Goal: Information Seeking & Learning: Learn about a topic

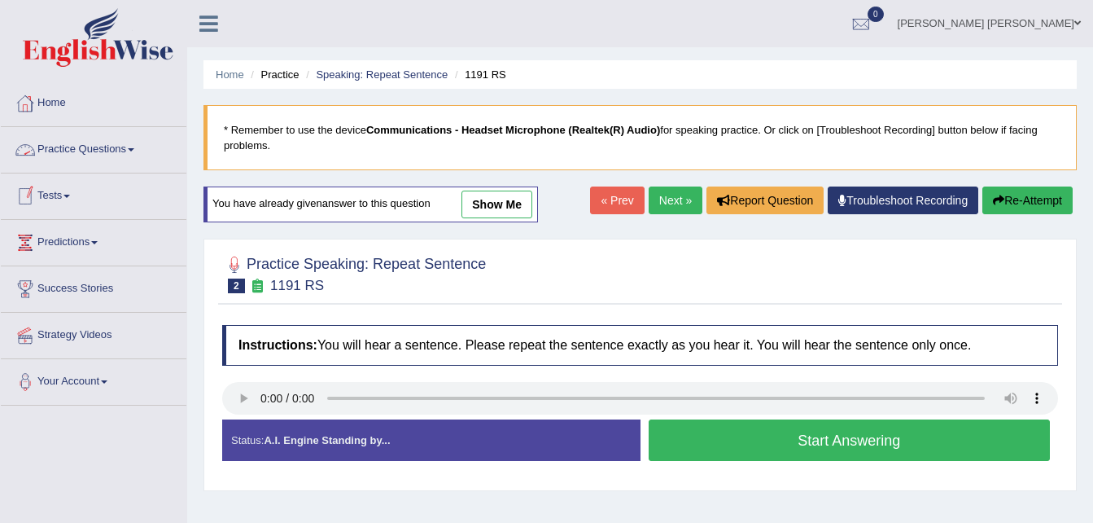
click at [107, 152] on link "Practice Questions" at bounding box center [94, 147] width 186 height 41
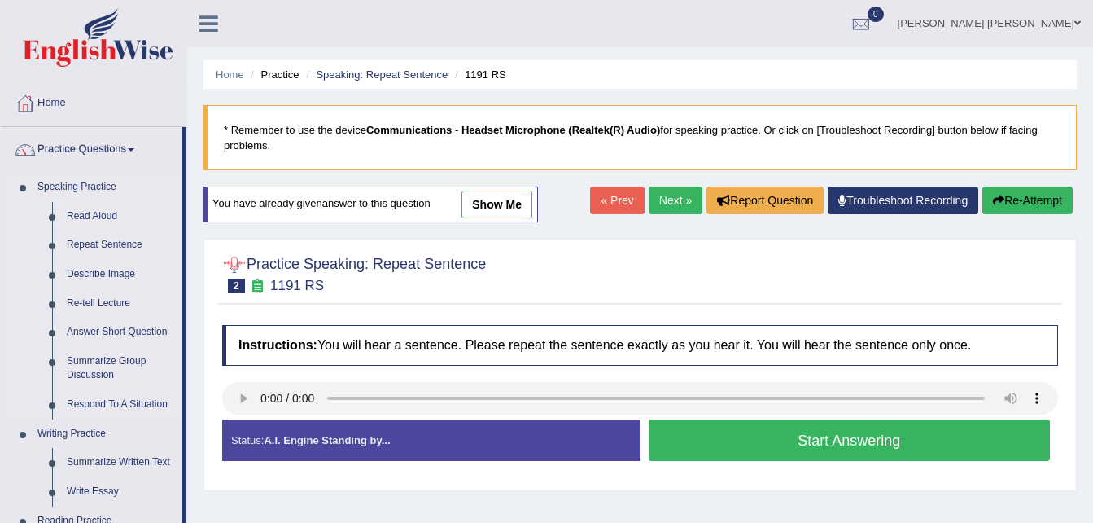
click at [100, 212] on link "Read Aloud" at bounding box center [120, 216] width 123 height 29
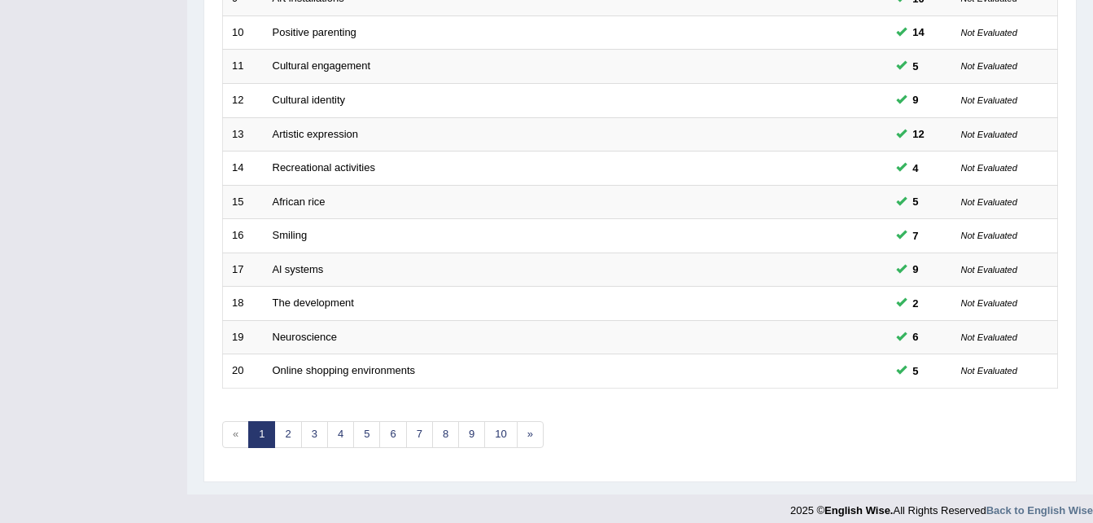
scroll to position [555, 0]
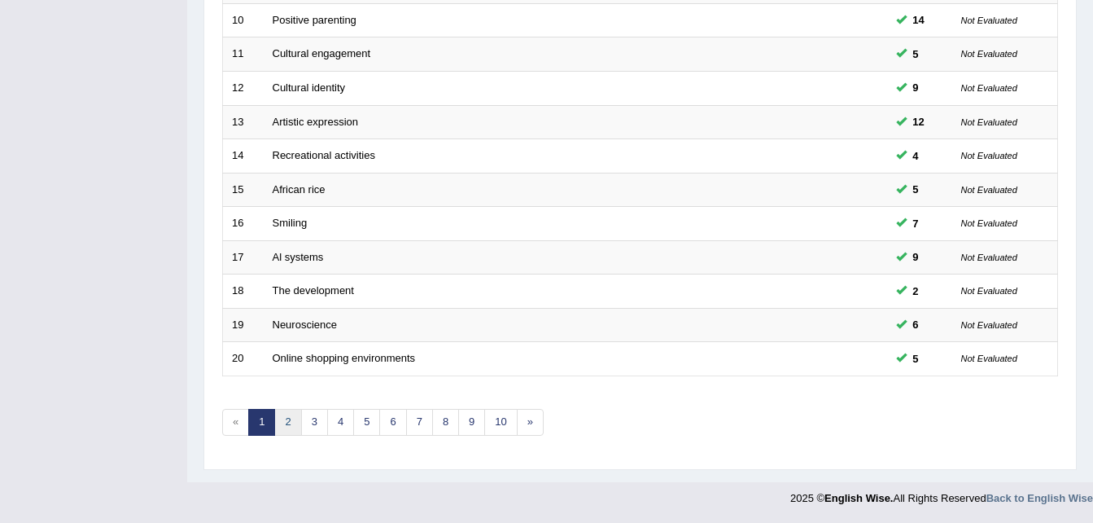
click at [290, 424] on link "2" at bounding box center [287, 422] width 27 height 27
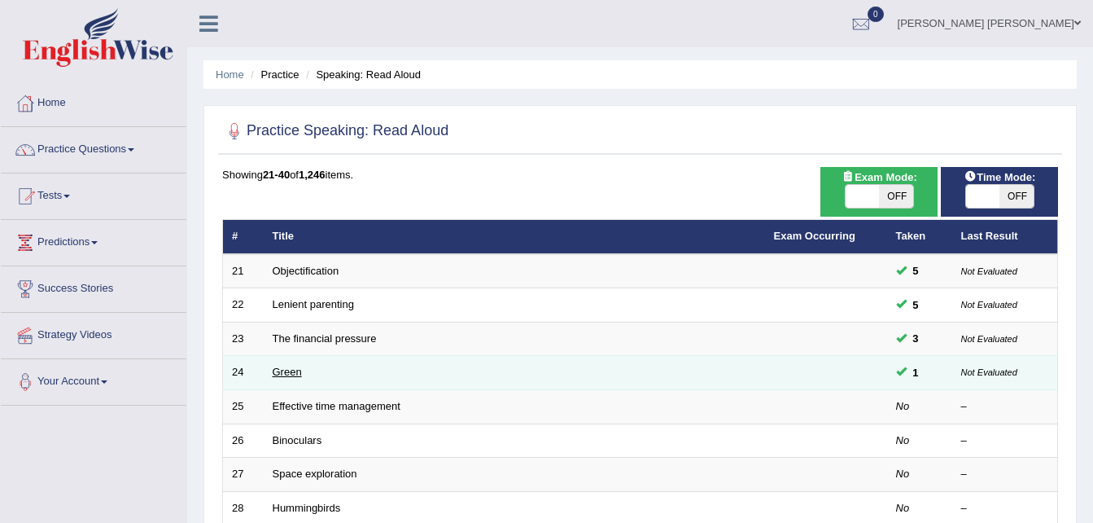
click at [289, 375] on link "Green" at bounding box center [287, 372] width 29 height 12
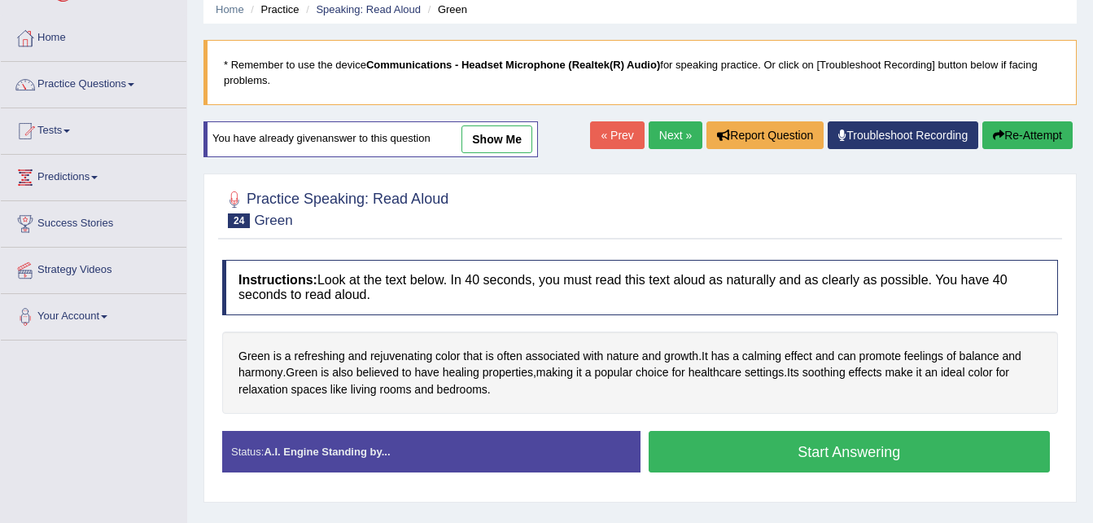
scroll to position [98, 0]
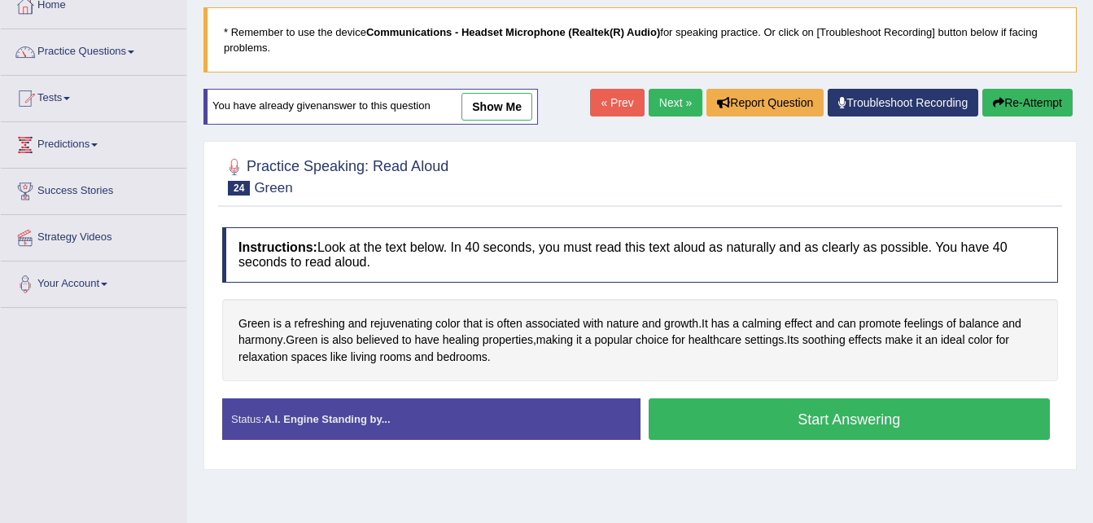
click at [817, 418] on button "Start Answering" at bounding box center [850, 419] width 402 height 42
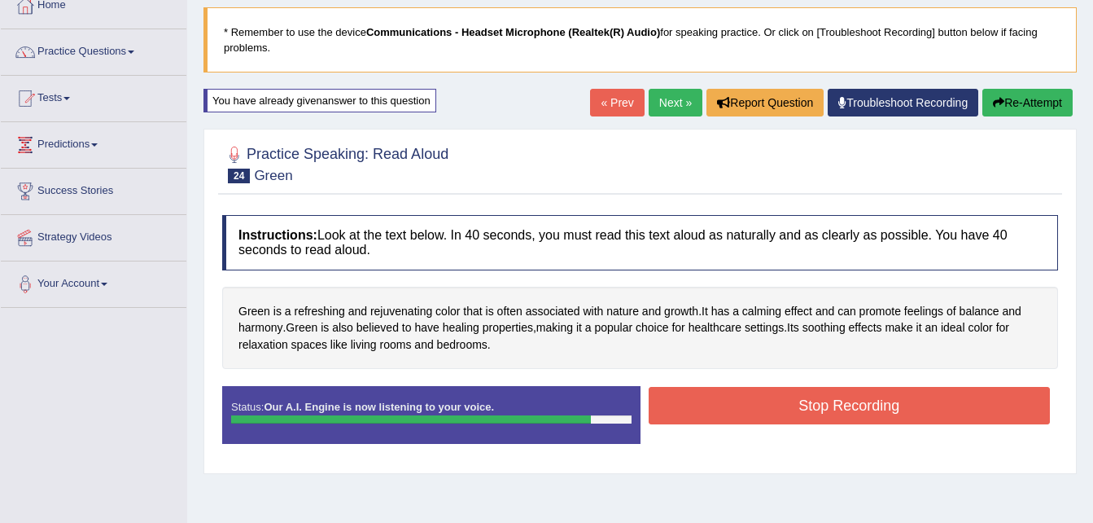
click at [817, 418] on button "Stop Recording" at bounding box center [850, 405] width 402 height 37
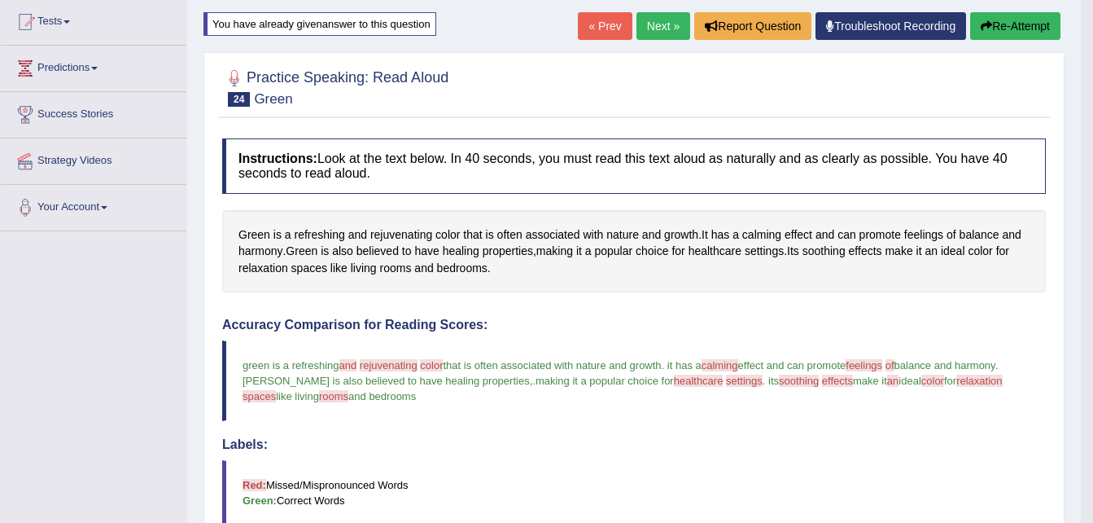
scroll to position [108, 0]
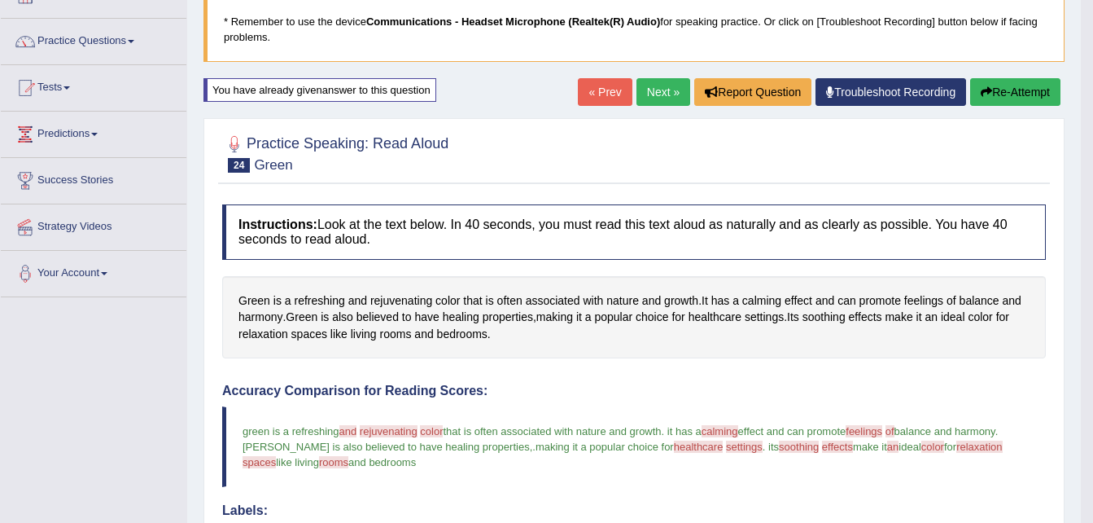
click at [658, 95] on link "Next »" at bounding box center [664, 92] width 54 height 28
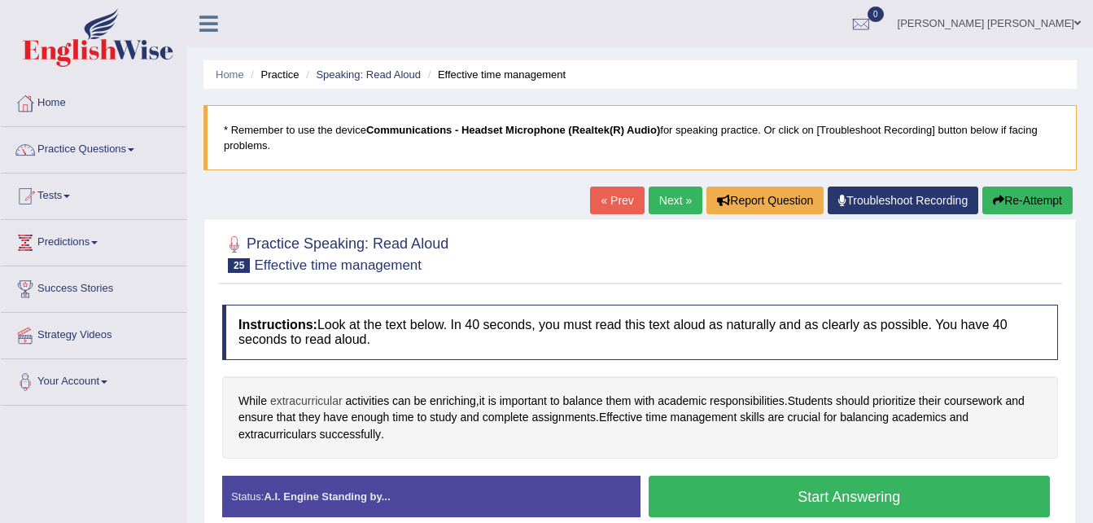
click at [301, 399] on span "extracurricular" at bounding box center [306, 400] width 72 height 17
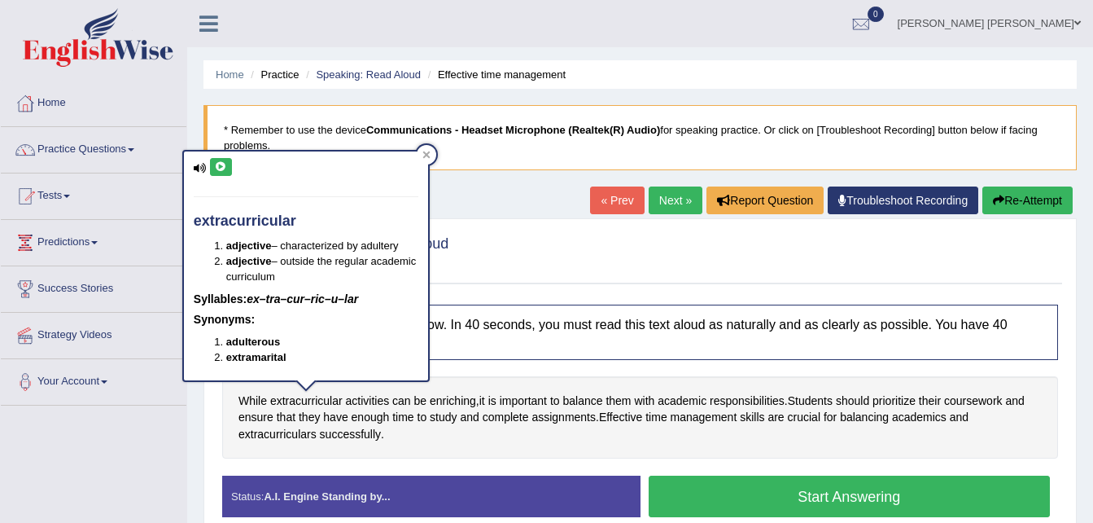
click at [218, 164] on icon at bounding box center [221, 167] width 12 height 10
click at [582, 453] on div "While extracurricular activities can be enriching , it is important to balance …" at bounding box center [640, 417] width 836 height 83
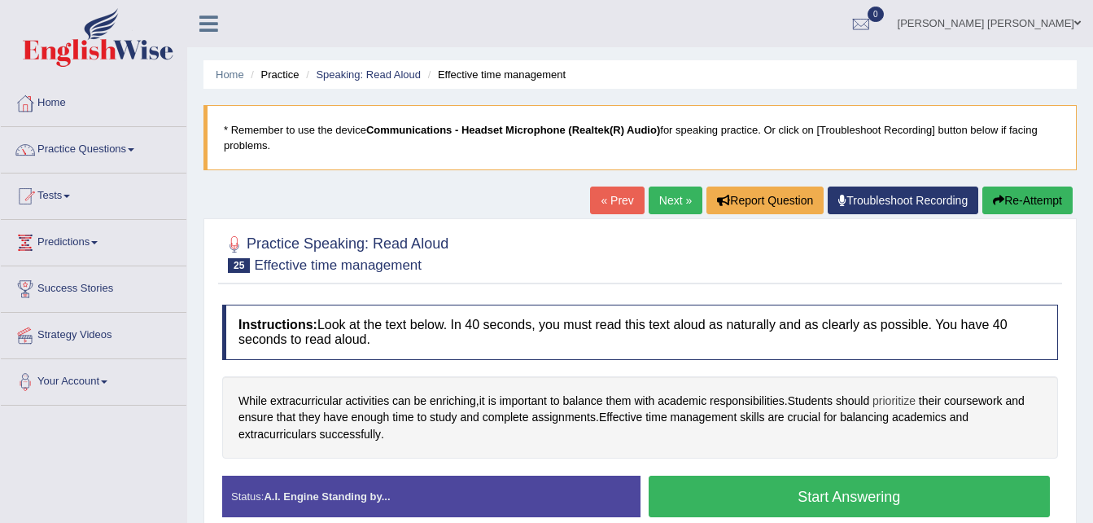
click at [902, 399] on span "prioritize" at bounding box center [894, 400] width 43 height 17
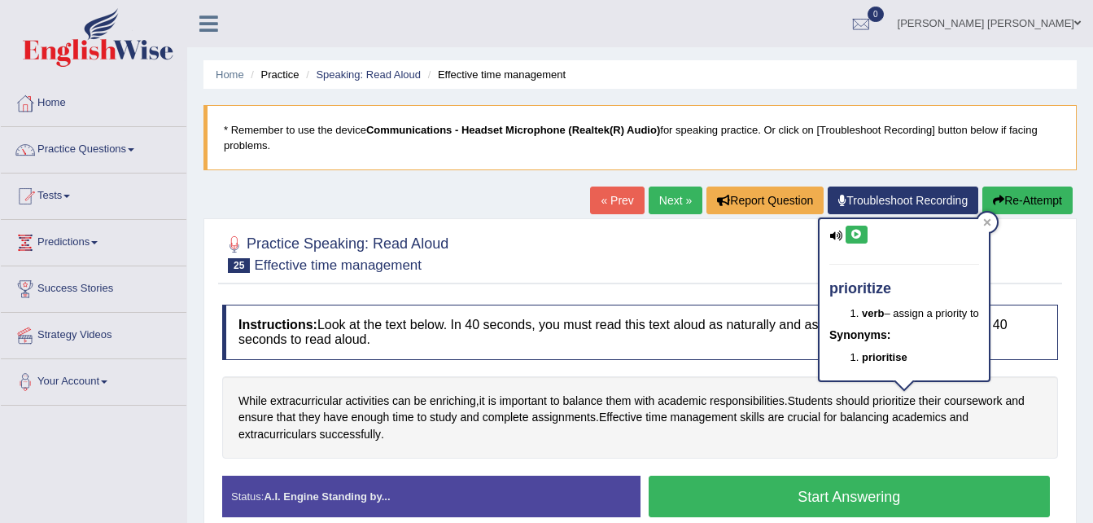
click at [856, 236] on icon at bounding box center [857, 235] width 12 height 10
click at [854, 230] on icon at bounding box center [857, 235] width 12 height 10
click at [860, 456] on div "While extracurricular activities can be enriching , it is important to balance …" at bounding box center [640, 417] width 836 height 83
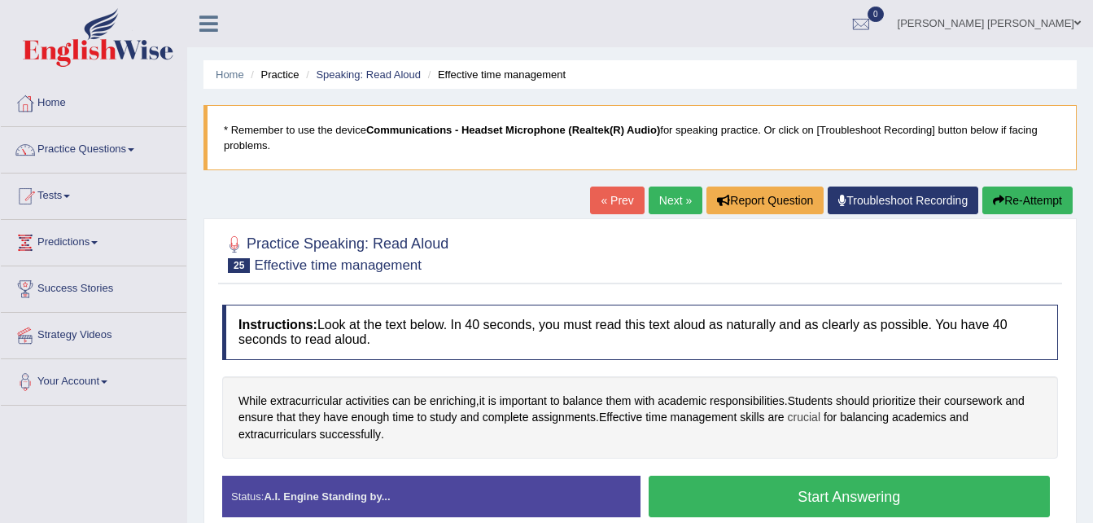
click at [809, 411] on span "crucial" at bounding box center [804, 417] width 33 height 17
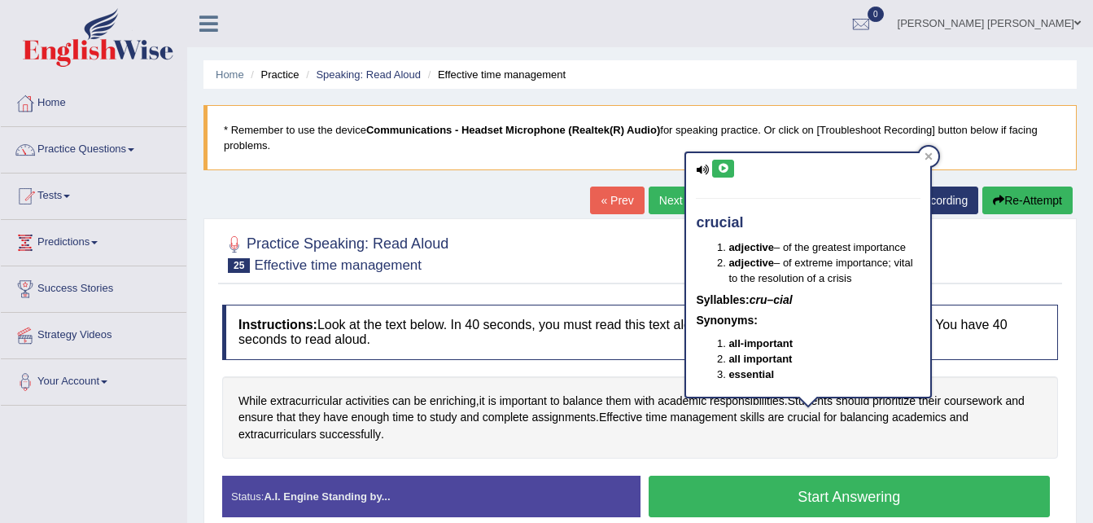
click at [723, 173] on icon at bounding box center [723, 169] width 12 height 10
click at [764, 453] on div "While extracurricular activities can be enriching , it is important to balance …" at bounding box center [640, 417] width 836 height 83
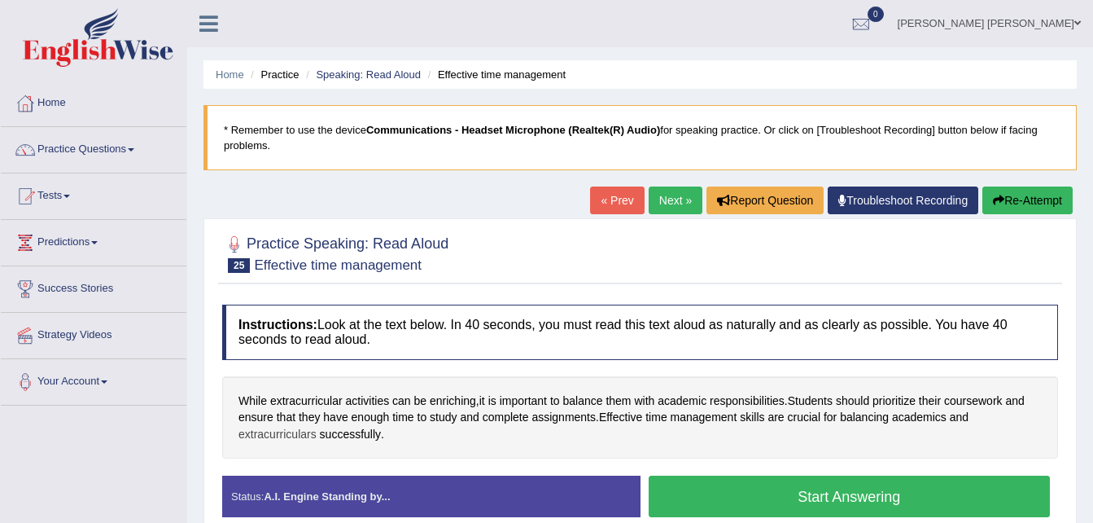
click at [289, 427] on span "extracurriculars" at bounding box center [278, 434] width 78 height 17
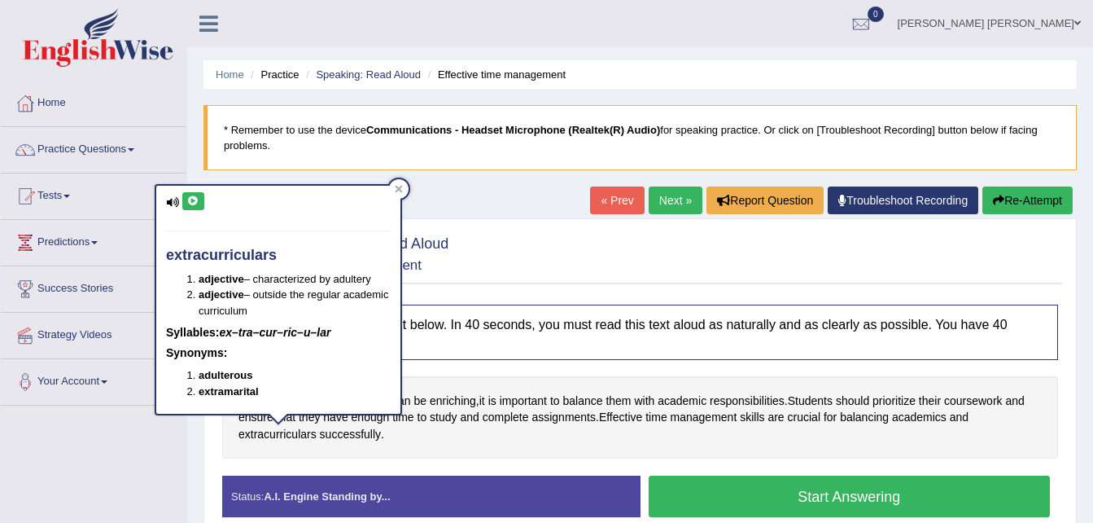
click at [194, 206] on button at bounding box center [193, 201] width 22 height 18
click at [792, 449] on div "While extracurricular activities can be enriching , it is important to balance …" at bounding box center [640, 417] width 836 height 83
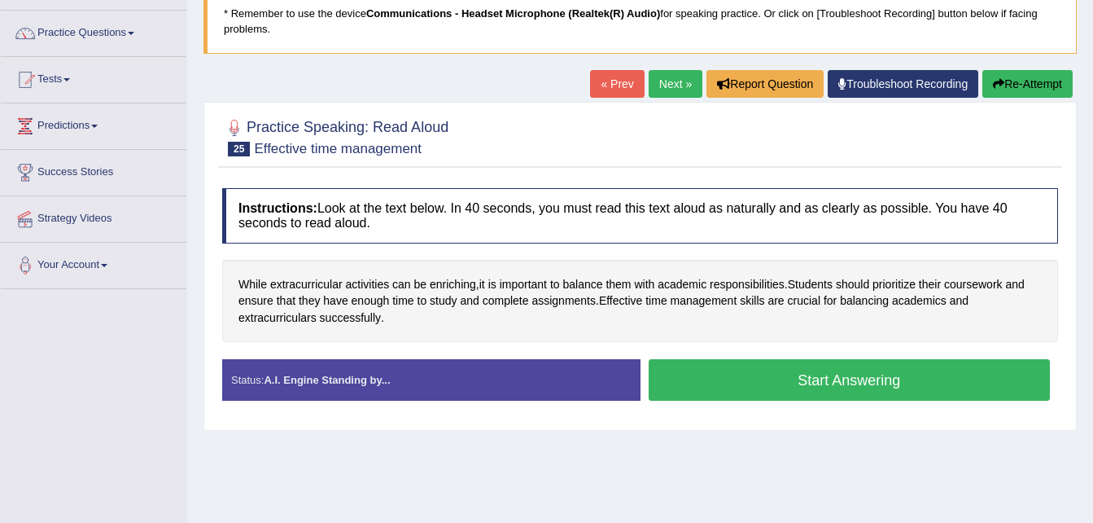
scroll to position [130, 0]
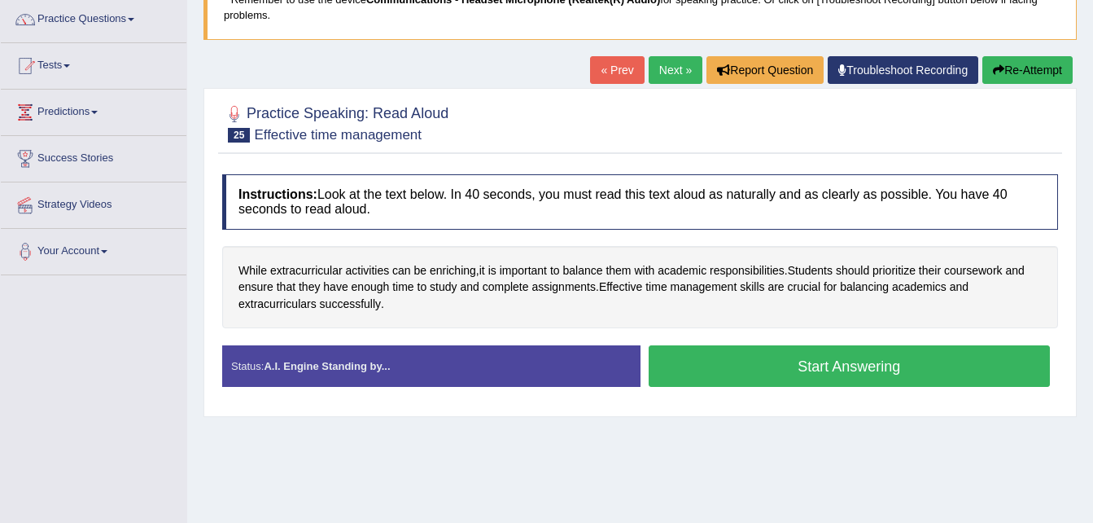
click at [824, 370] on button "Start Answering" at bounding box center [850, 366] width 402 height 42
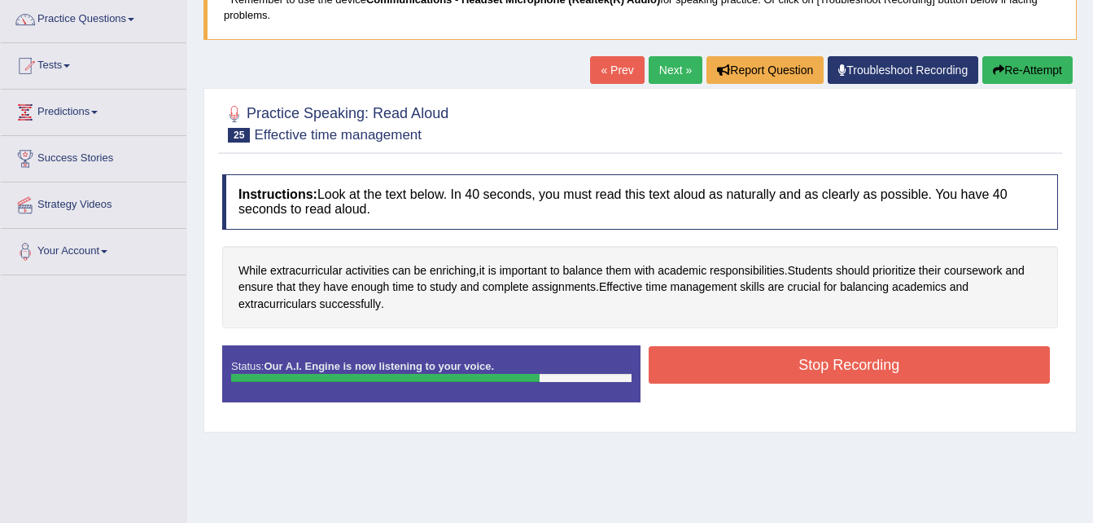
click at [824, 370] on button "Stop Recording" at bounding box center [850, 364] width 402 height 37
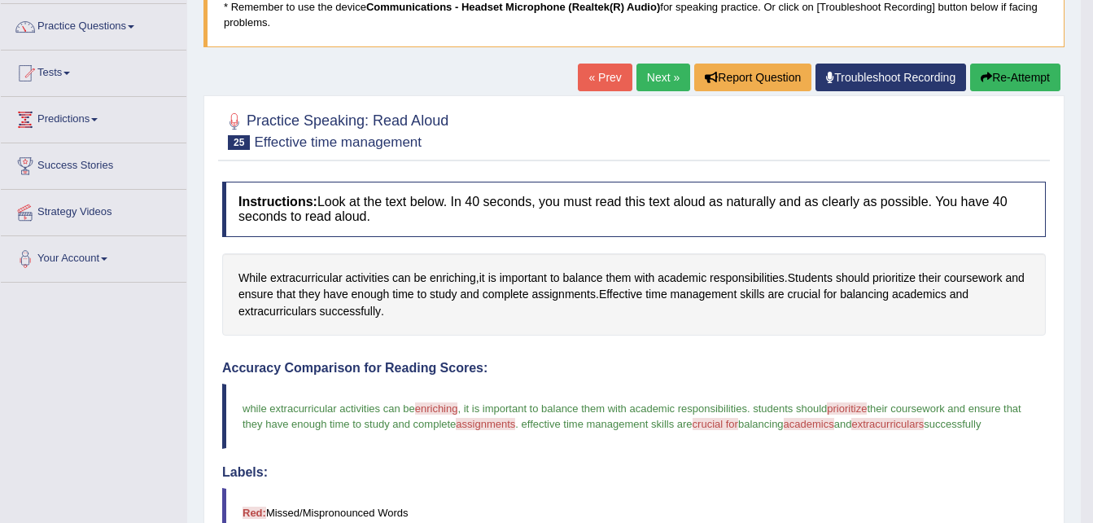
scroll to position [77, 0]
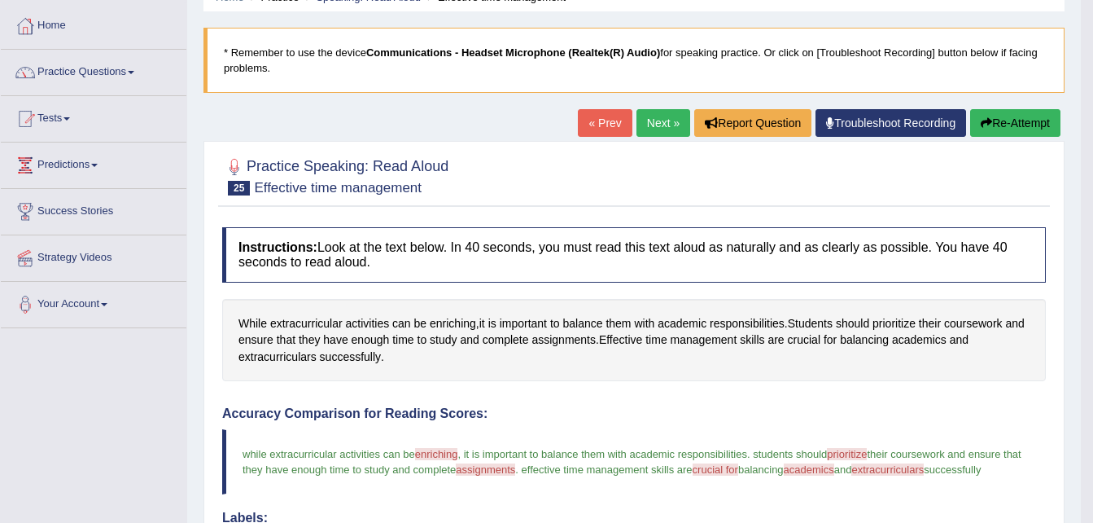
click at [652, 123] on link "Next »" at bounding box center [664, 123] width 54 height 28
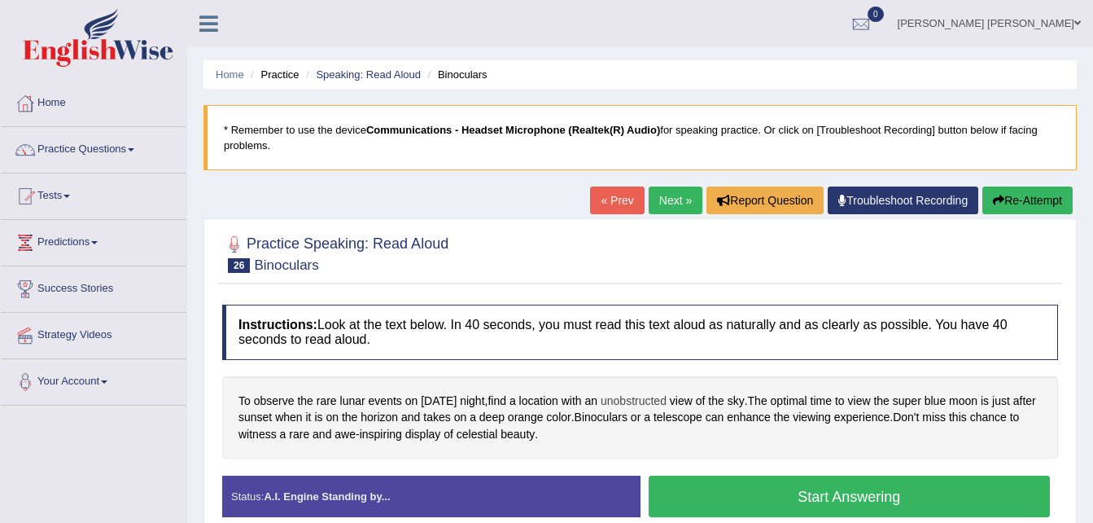
click at [657, 404] on span "unobstructed" at bounding box center [634, 400] width 66 height 17
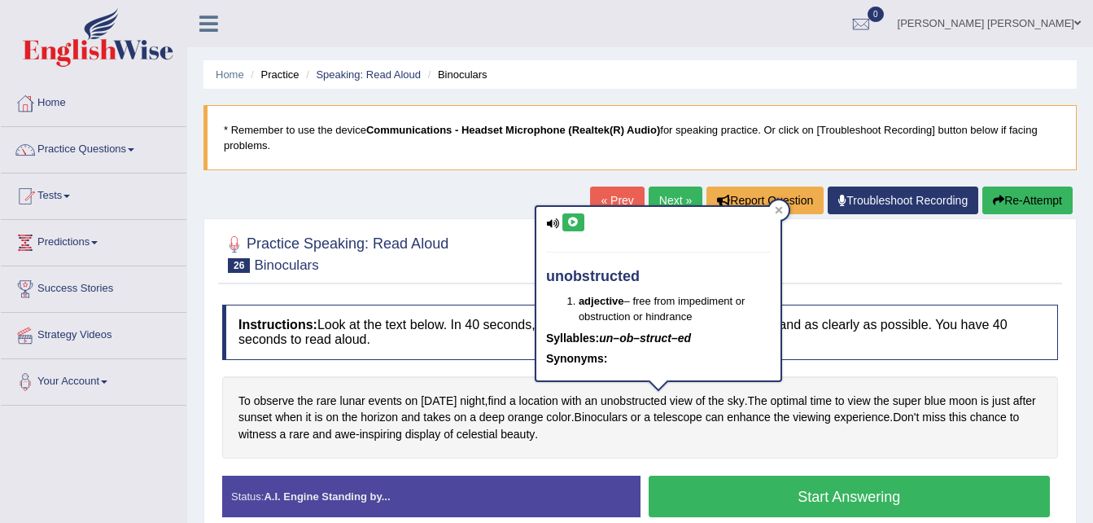
click at [571, 225] on icon at bounding box center [573, 222] width 12 height 10
click at [684, 441] on div "To observe the rare lunar events [DATE] night , find a location with an unobstr…" at bounding box center [640, 417] width 836 height 83
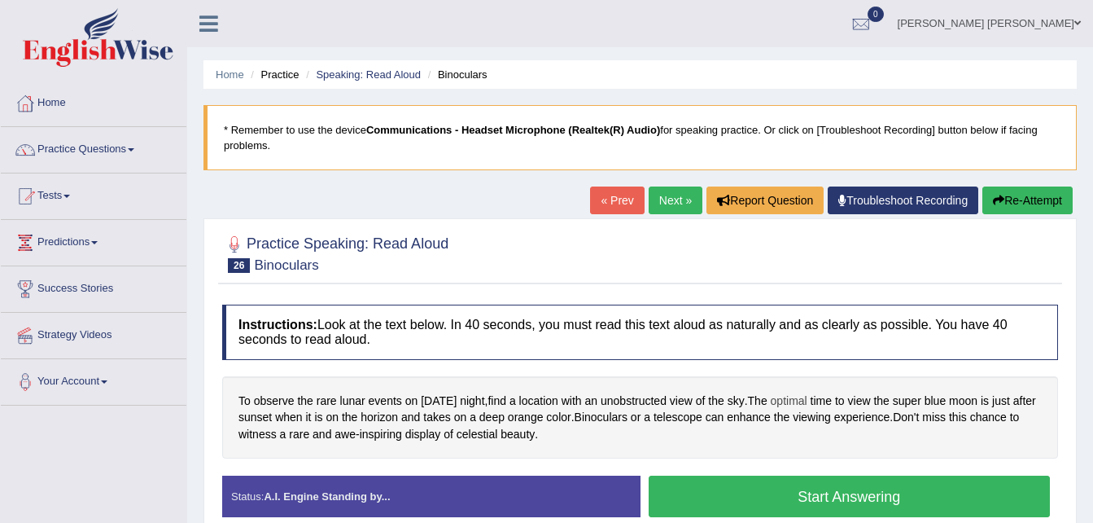
click at [808, 400] on span "optimal" at bounding box center [789, 400] width 37 height 17
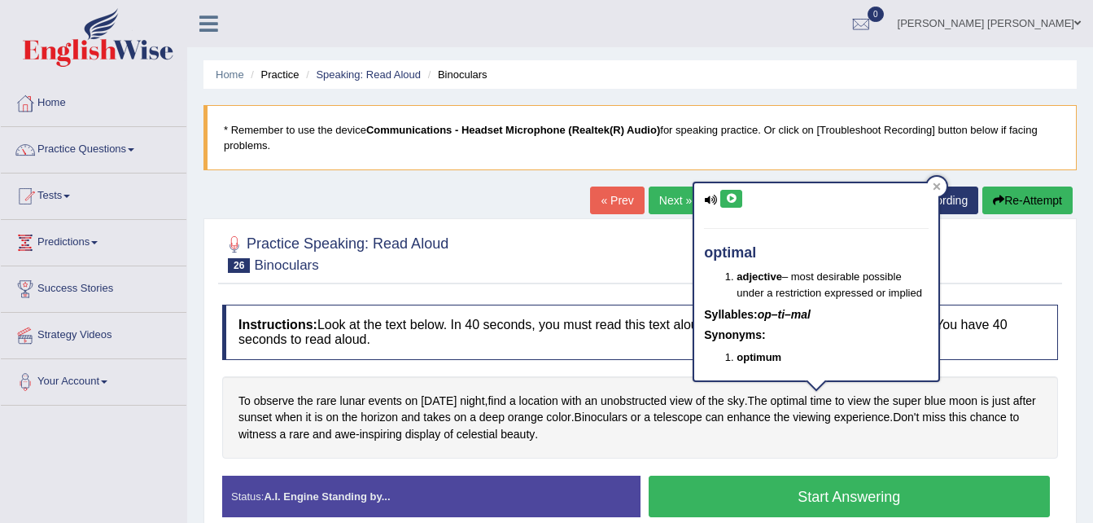
click at [731, 194] on icon at bounding box center [731, 199] width 12 height 10
click at [621, 424] on span "Binoculars" at bounding box center [601, 417] width 53 height 17
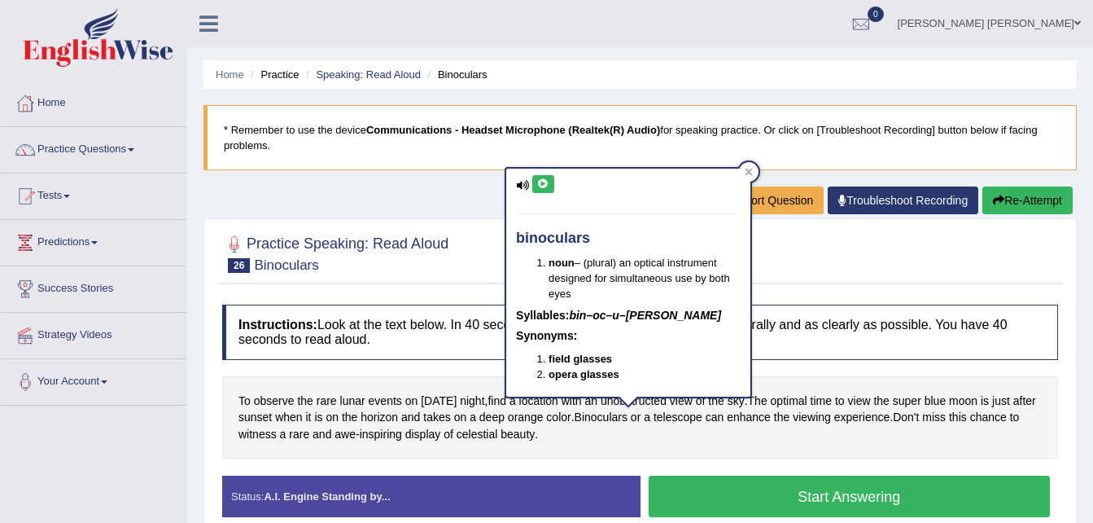
click at [541, 182] on icon at bounding box center [543, 184] width 12 height 10
click at [657, 440] on div "To observe the rare lunar events on Wednesday night , find a location with an u…" at bounding box center [640, 417] width 836 height 83
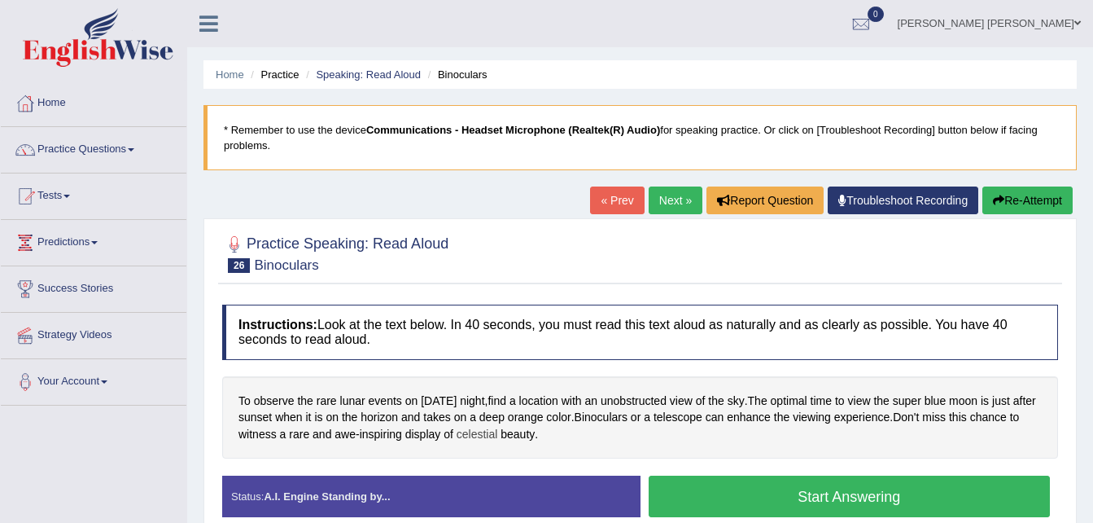
click at [491, 431] on span "celestial" at bounding box center [478, 434] width 42 height 17
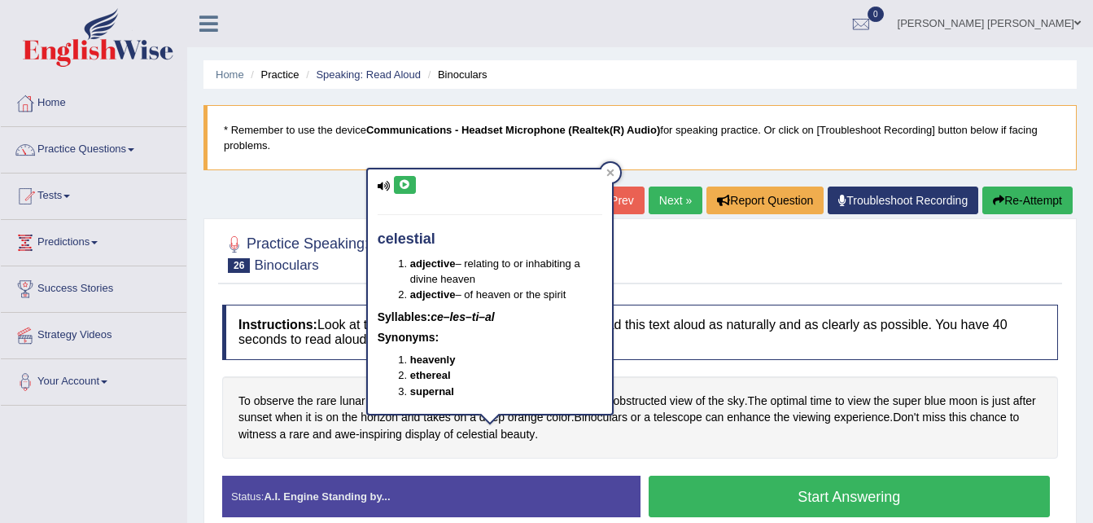
click at [404, 190] on icon at bounding box center [405, 185] width 12 height 10
click at [794, 506] on button "Start Answering" at bounding box center [850, 496] width 402 height 42
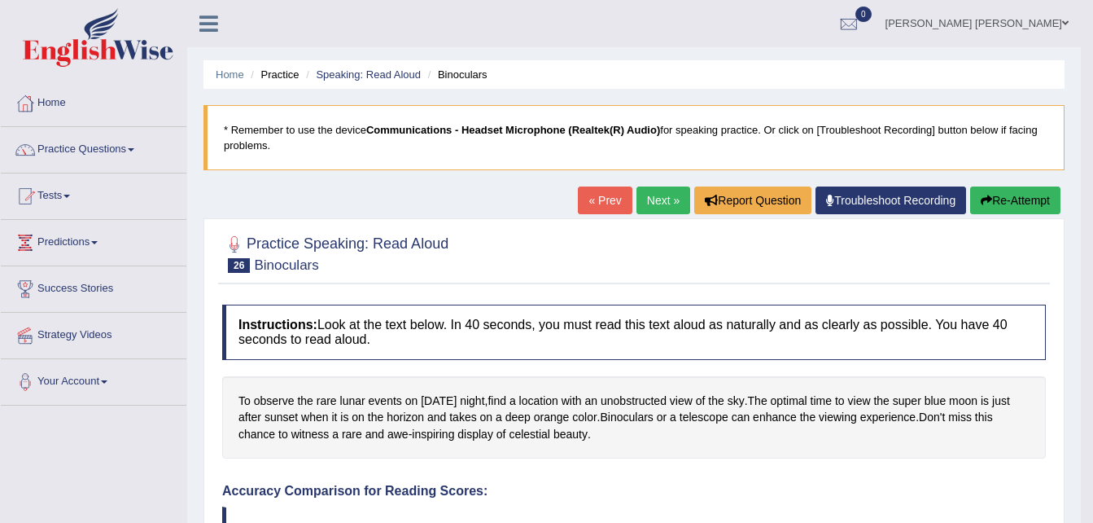
click at [655, 203] on link "Next »" at bounding box center [664, 200] width 54 height 28
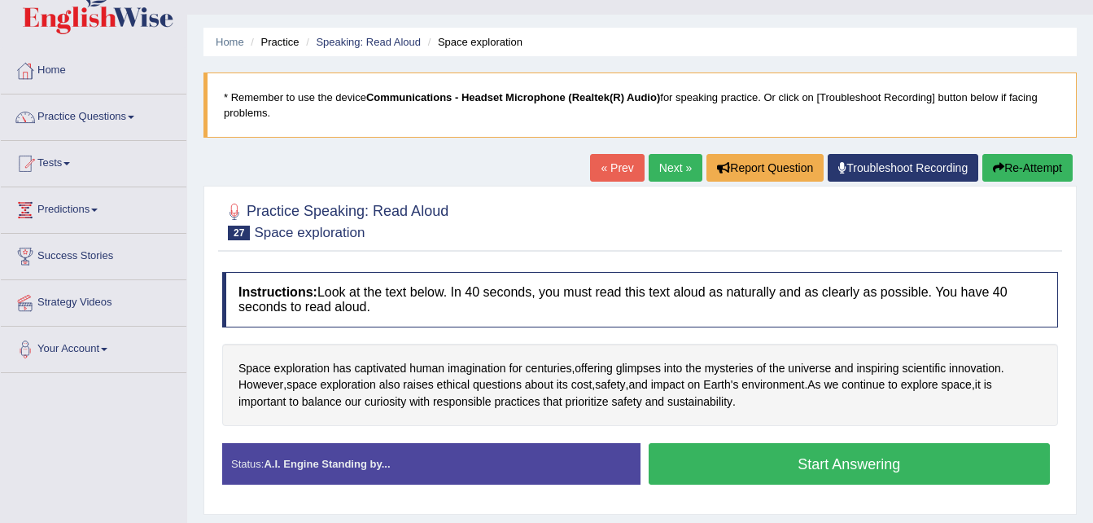
scroll to position [65, 0]
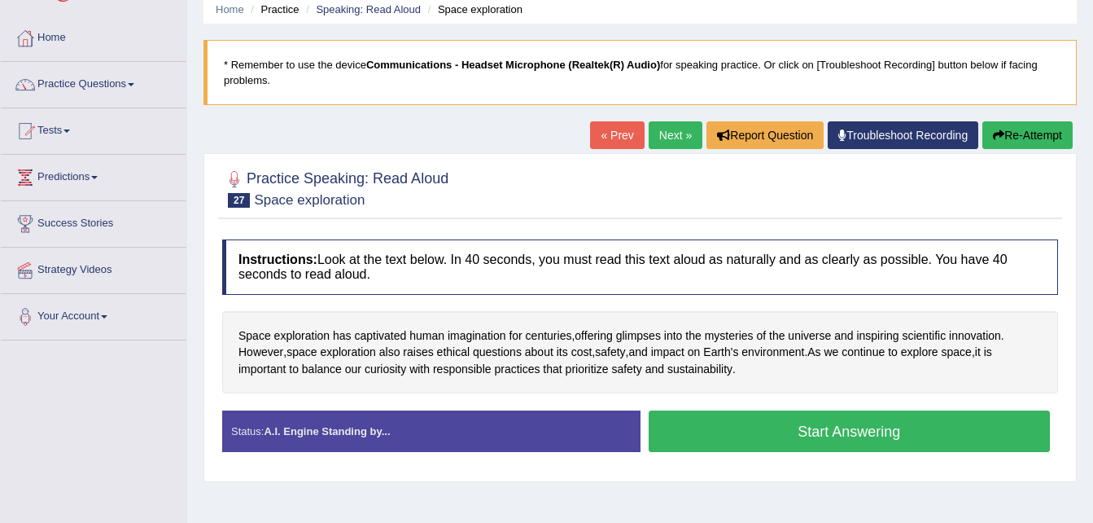
click at [827, 440] on button "Start Answering" at bounding box center [850, 431] width 402 height 42
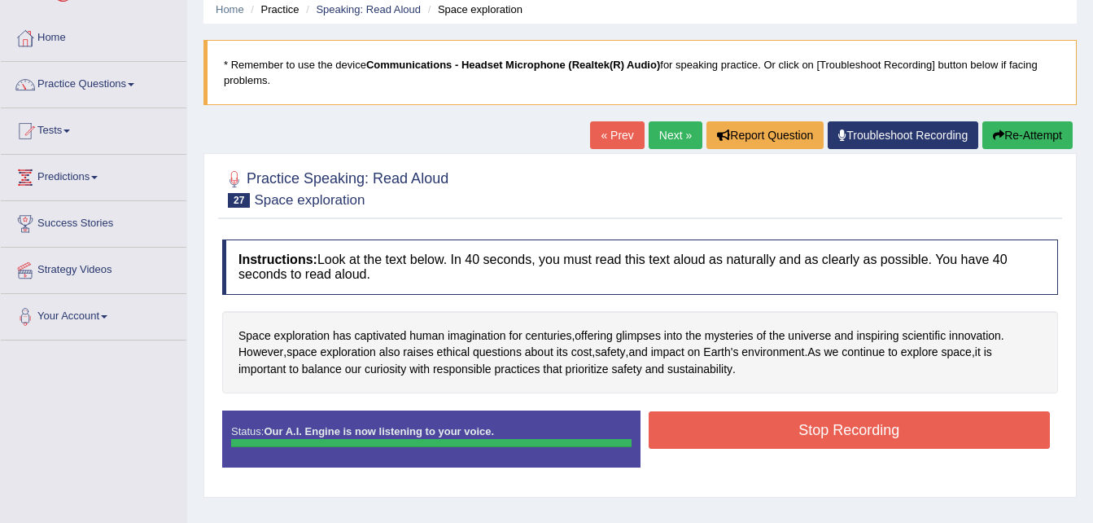
click at [827, 440] on button "Stop Recording" at bounding box center [850, 429] width 402 height 37
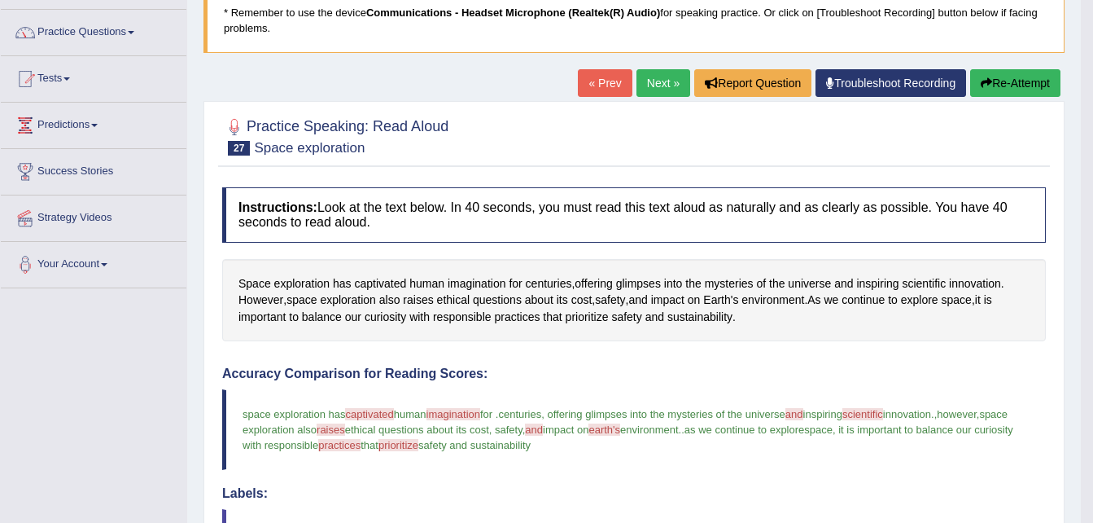
scroll to position [116, 0]
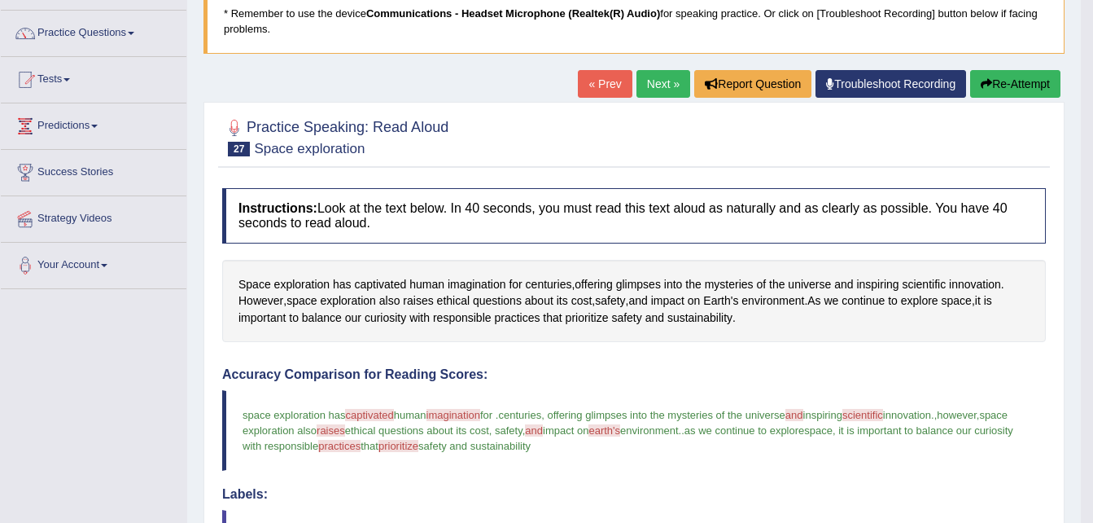
click at [656, 85] on link "Next »" at bounding box center [664, 84] width 54 height 28
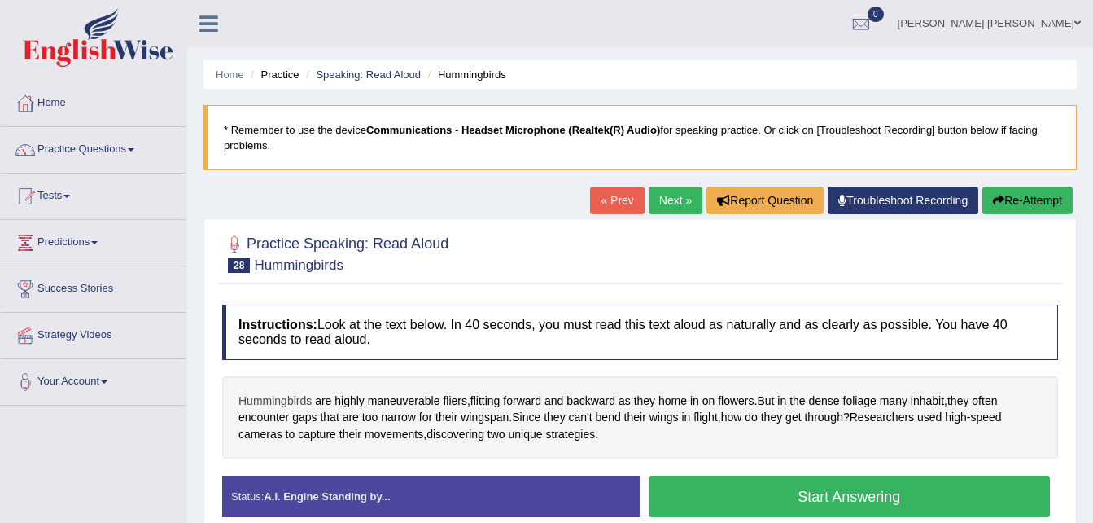
click at [270, 399] on span "Hummingbirds" at bounding box center [275, 400] width 73 height 17
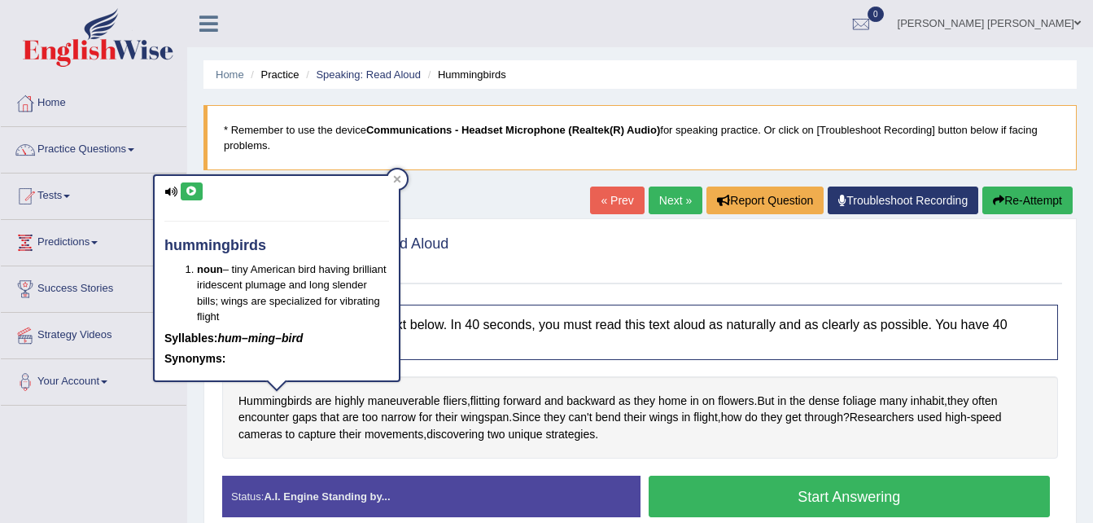
click at [195, 194] on icon at bounding box center [192, 191] width 12 height 10
click at [188, 447] on div "Home Practice Speaking: Read Aloud Hummingbirds * Remember to use the device Co…" at bounding box center [640, 407] width 906 height 814
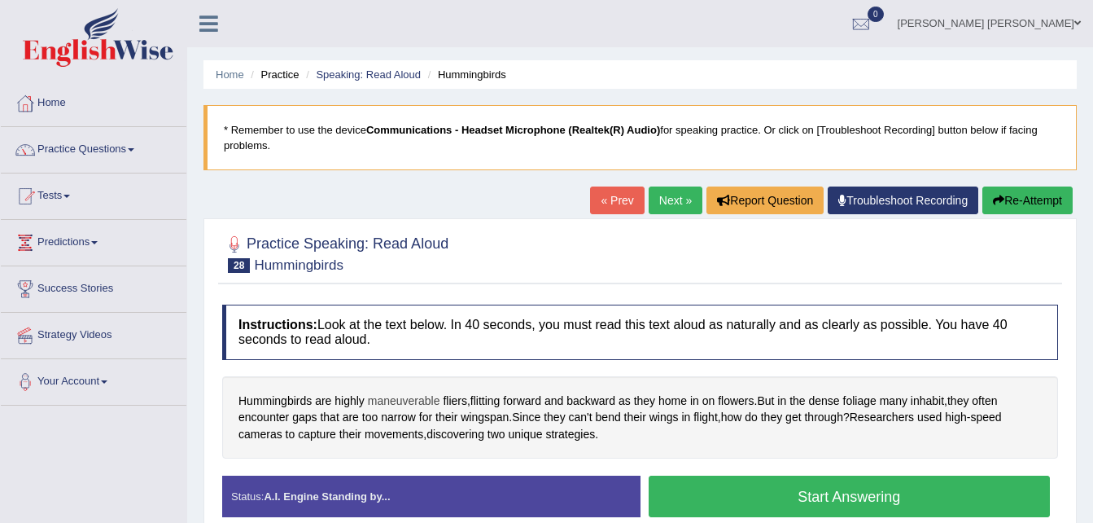
click at [406, 399] on span "maneuverable" at bounding box center [404, 400] width 72 height 17
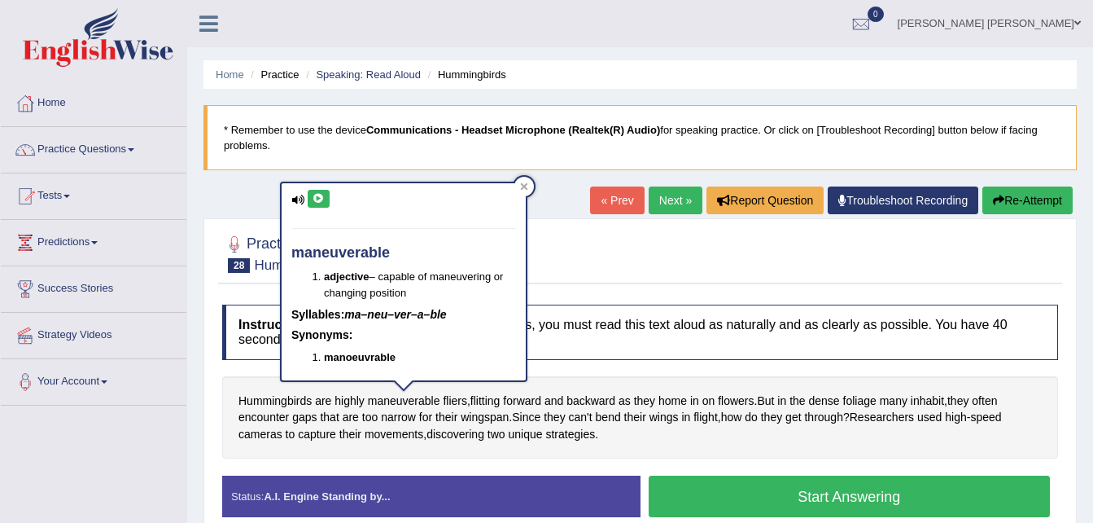
click at [320, 201] on icon at bounding box center [319, 199] width 12 height 10
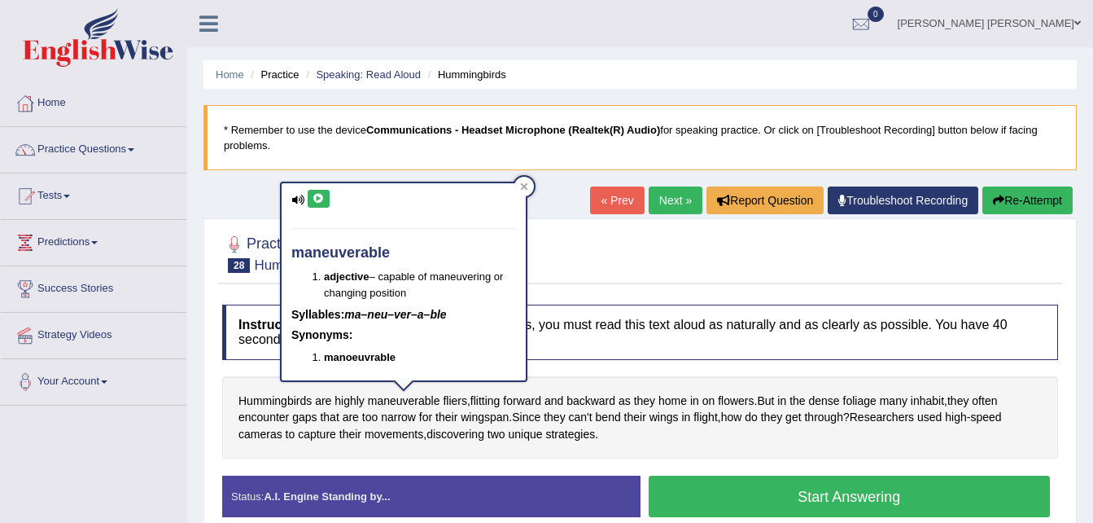
click at [629, 444] on div "Hummingbirds are highly maneuverable fliers , flitting forward and backward as …" at bounding box center [640, 417] width 836 height 83
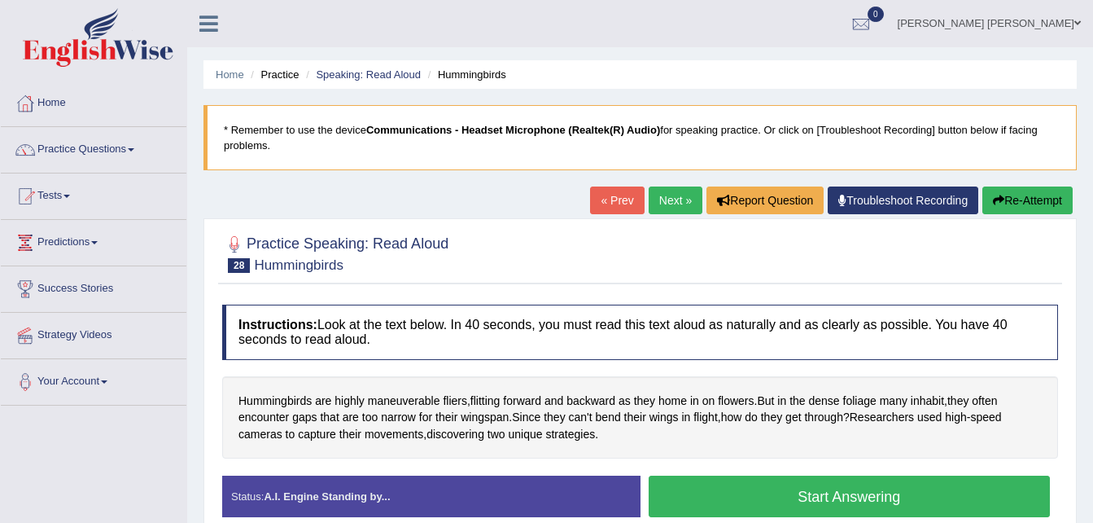
click at [812, 501] on button "Start Answering" at bounding box center [850, 496] width 402 height 42
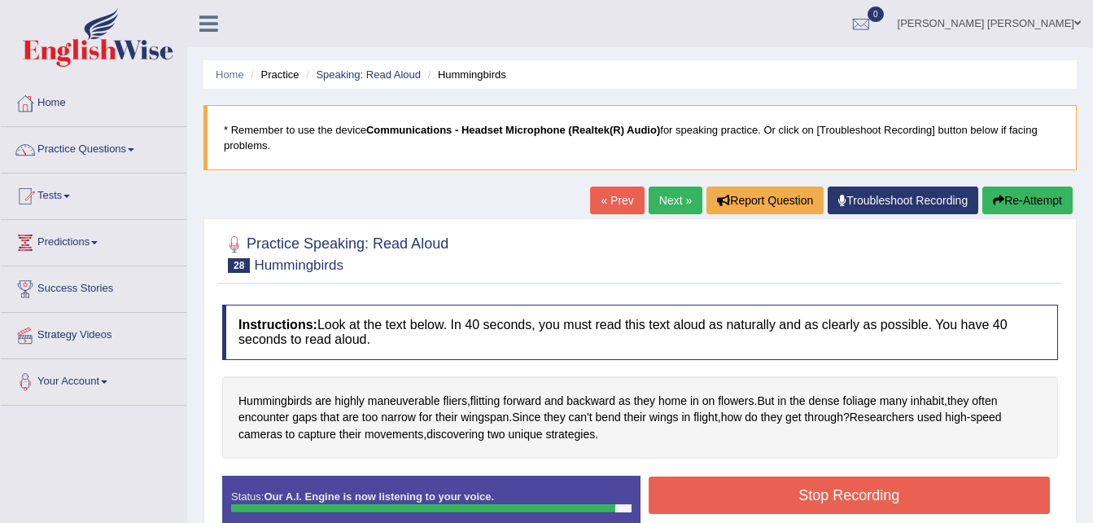
click at [812, 501] on button "Stop Recording" at bounding box center [850, 494] width 402 height 37
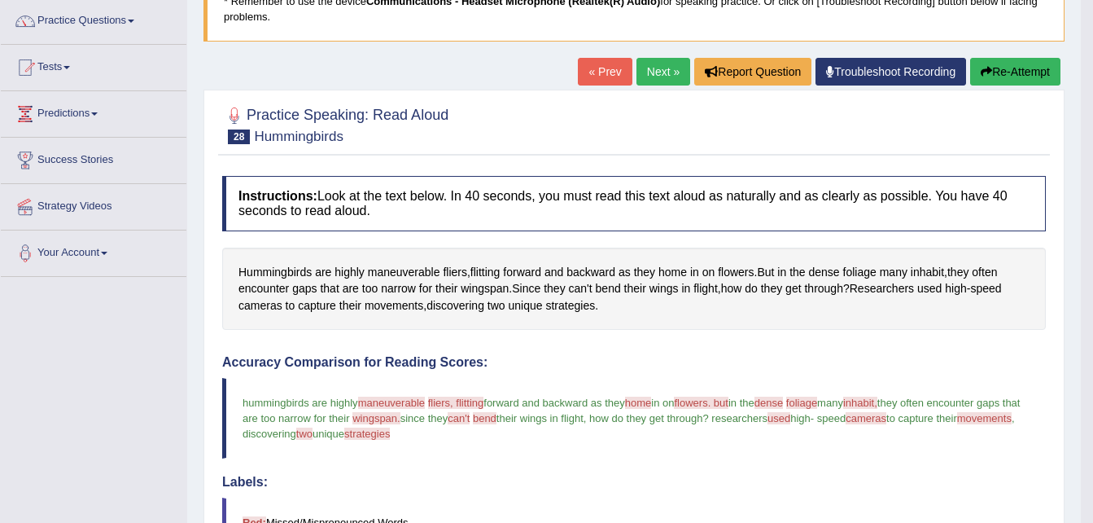
scroll to position [119, 0]
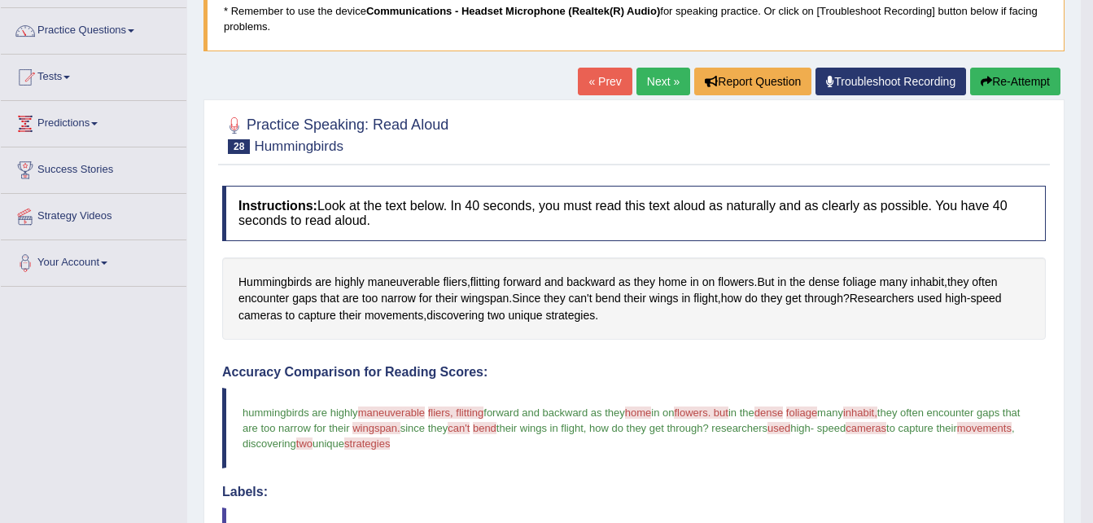
click at [660, 79] on link "Next »" at bounding box center [664, 82] width 54 height 28
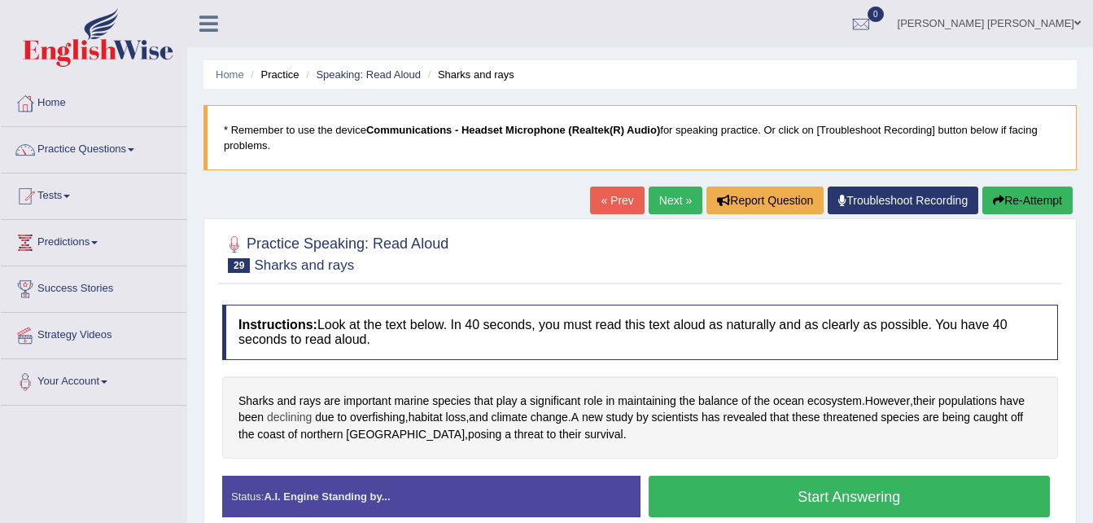
click at [286, 419] on span "declining" at bounding box center [289, 417] width 45 height 17
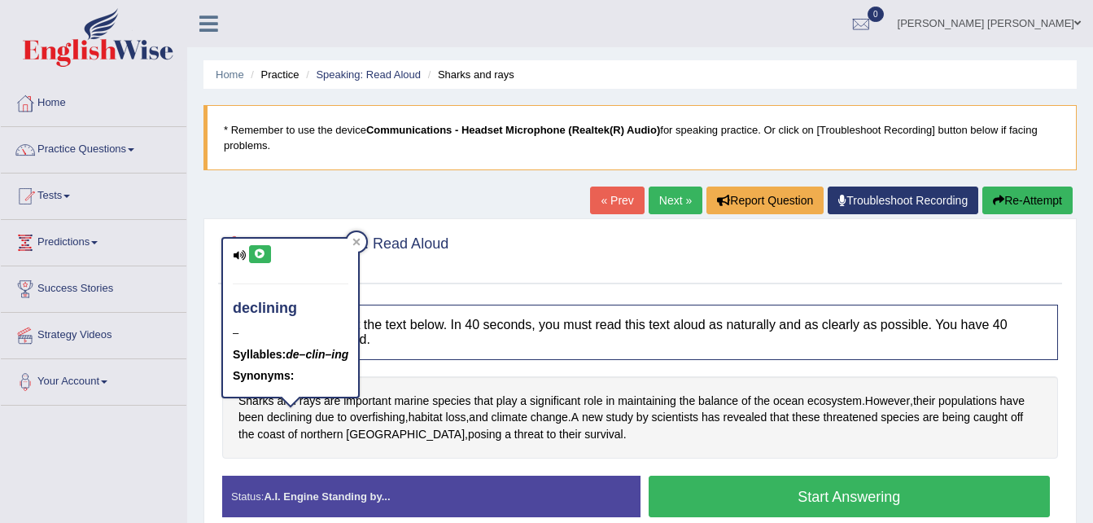
click at [261, 256] on icon at bounding box center [260, 254] width 12 height 10
click at [358, 471] on div "Instructions: Look at the text below. In 40 seconds, you must read this text al…" at bounding box center [640, 417] width 844 height 242
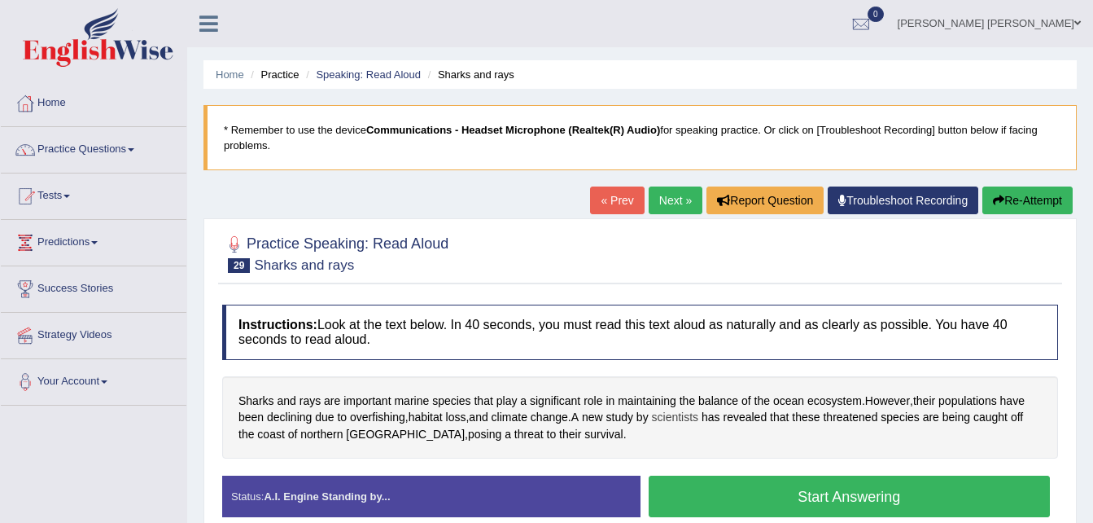
click at [685, 415] on span "scientists" at bounding box center [675, 417] width 47 height 17
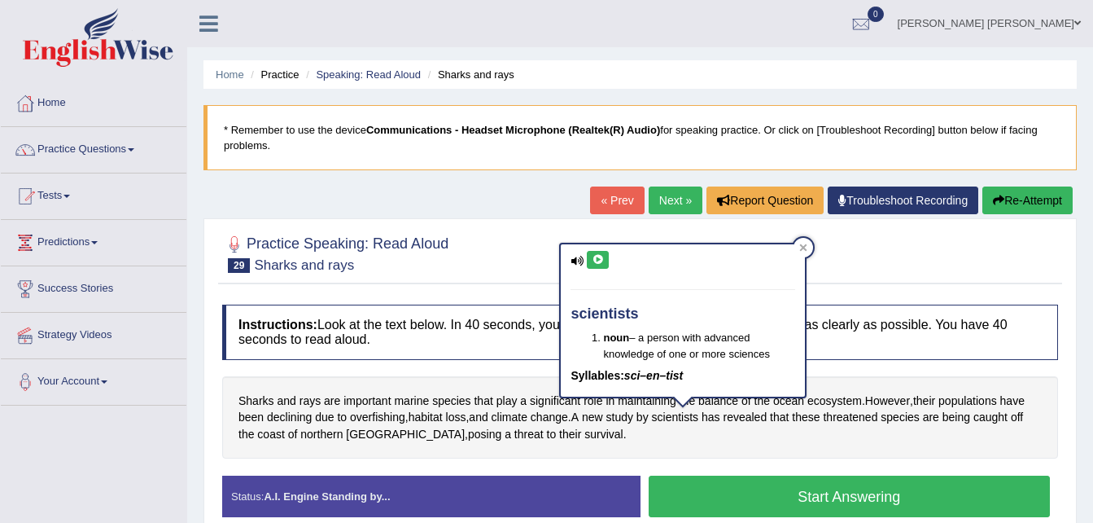
click at [594, 259] on icon at bounding box center [598, 260] width 12 height 10
click at [694, 444] on div "Sharks and rays are important marine species that play a significant role in ma…" at bounding box center [640, 417] width 836 height 83
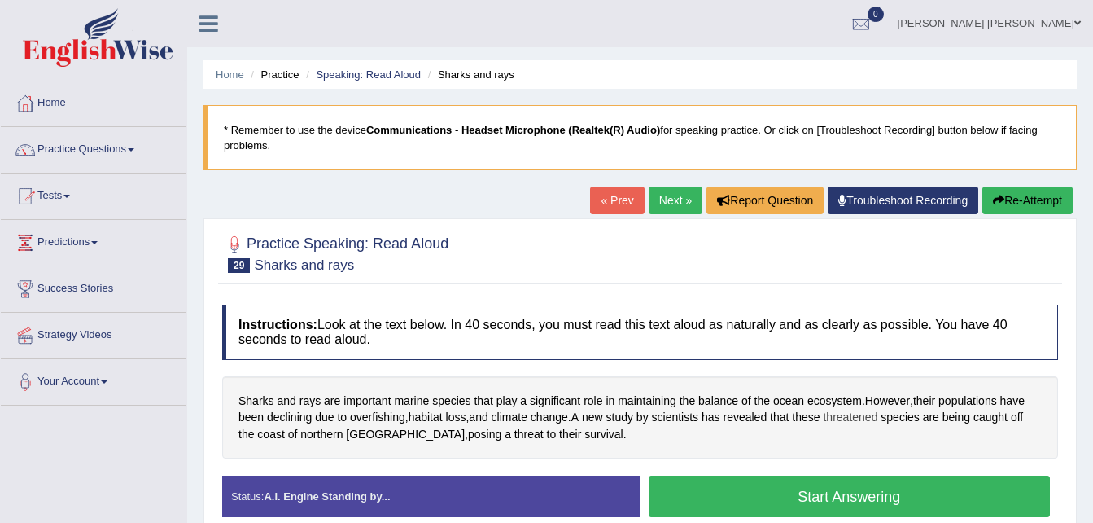
click at [850, 417] on span "threatened" at bounding box center [850, 417] width 55 height 17
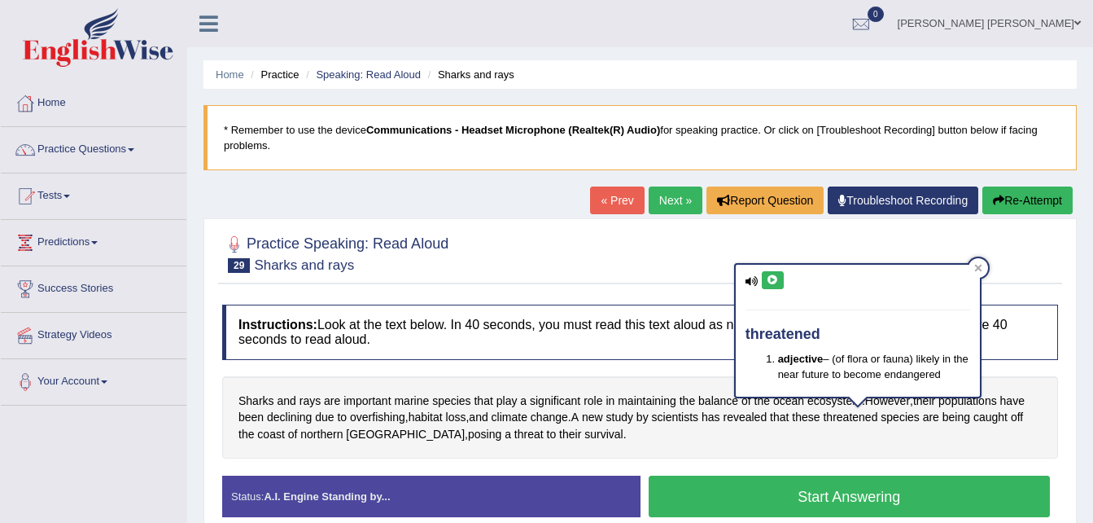
click at [772, 280] on icon at bounding box center [773, 280] width 12 height 10
click at [370, 438] on span "[GEOGRAPHIC_DATA]" at bounding box center [405, 434] width 119 height 17
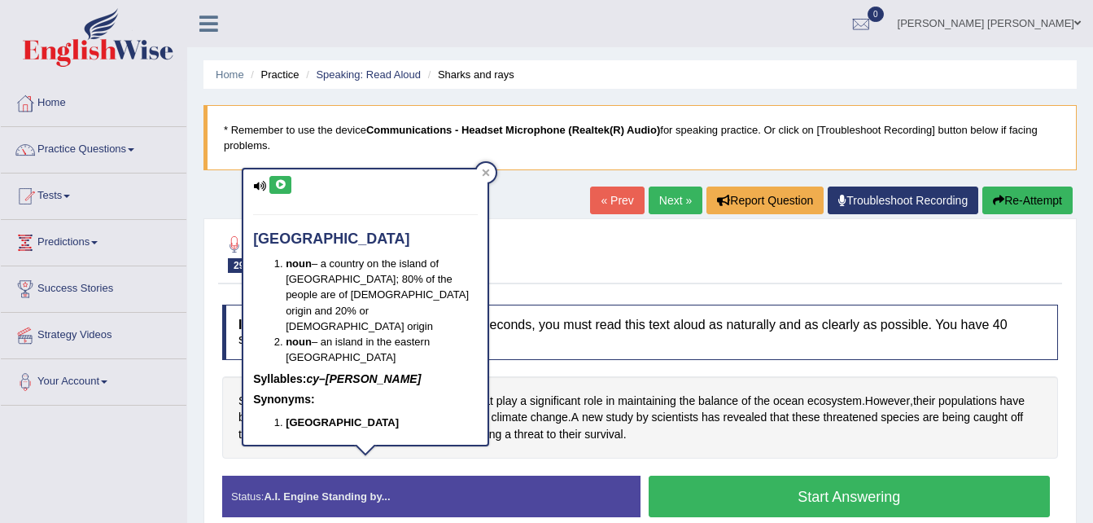
click at [280, 182] on icon at bounding box center [280, 185] width 12 height 10
click at [384, 461] on div "Instructions: Look at the text below. In 40 seconds, you must read this text al…" at bounding box center [640, 417] width 844 height 242
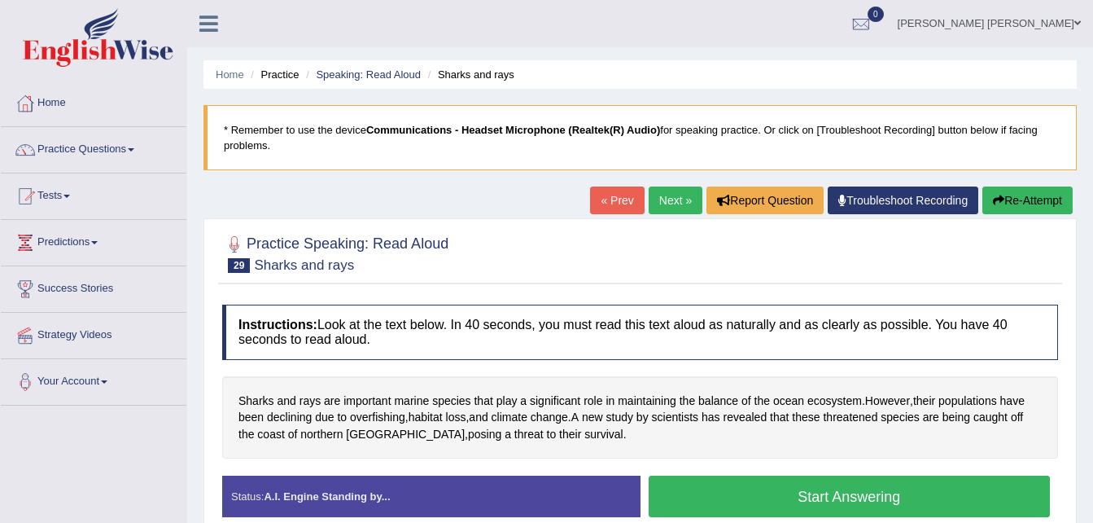
click at [384, 461] on div "Instructions: Look at the text below. In 40 seconds, you must read this text al…" at bounding box center [640, 417] width 844 height 242
